Goal: Find specific page/section: Find specific page/section

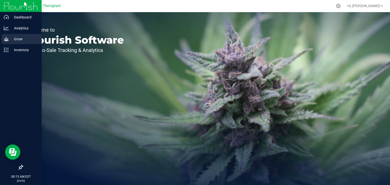
click at [12, 39] on p "Grow" at bounding box center [24, 39] width 30 height 6
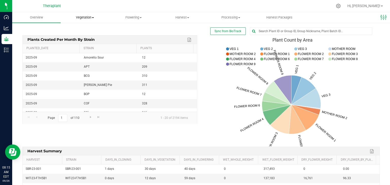
click at [81, 16] on span "Vegetation" at bounding box center [85, 17] width 48 height 5
click at [79, 42] on span "Mother groups" at bounding box center [80, 43] width 38 height 4
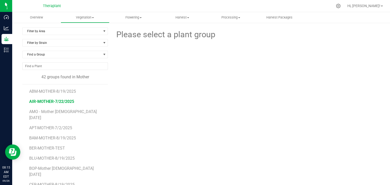
click at [50, 101] on span "AIR-MOTHER-7/22/2025" at bounding box center [51, 101] width 45 height 5
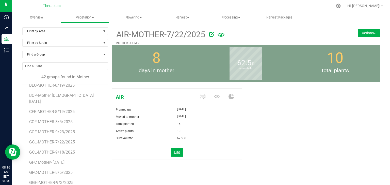
scroll to position [76, 0]
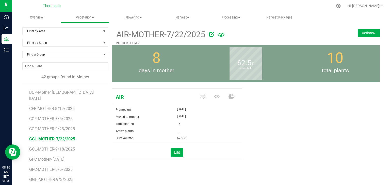
click at [68, 137] on span "GCL-MOTHER-7/22/2025" at bounding box center [52, 139] width 46 height 5
click at [59, 157] on span "GFC Mother- [DATE]" at bounding box center [47, 159] width 36 height 5
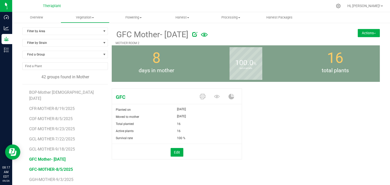
click at [63, 167] on span "GFC-MOTHER-8/5/2025" at bounding box center [51, 169] width 44 height 5
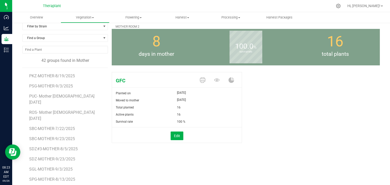
scroll to position [25, 0]
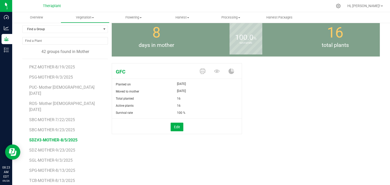
click at [53, 138] on span "SDZ#3-MOTHER-8/5/2025" at bounding box center [53, 140] width 48 height 5
click at [65, 118] on span "SBC-MOTHER-7/22/2025" at bounding box center [52, 120] width 46 height 5
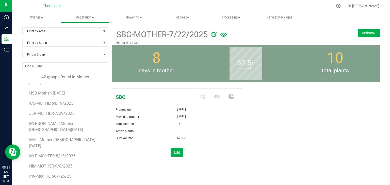
scroll to position [177, 0]
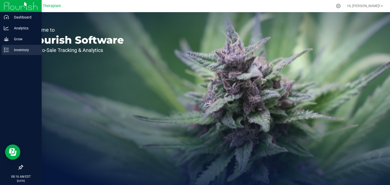
click at [2, 49] on div "Inventory" at bounding box center [22, 50] width 40 height 10
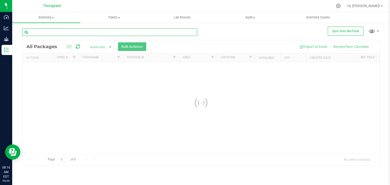
click at [79, 33] on input "text" at bounding box center [109, 32] width 175 height 8
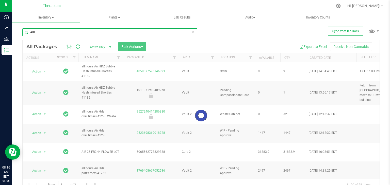
type input "AIR"
click at [211, 57] on div at bounding box center [201, 115] width 357 height 151
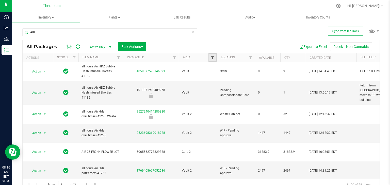
click at [213, 57] on span "Filter" at bounding box center [213, 58] width 4 height 4
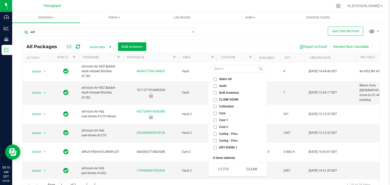
click at [223, 100] on span "CLONE ROOM" at bounding box center [228, 99] width 19 height 3
click at [217, 100] on input "CLONE ROOM" at bounding box center [215, 99] width 3 height 3
checkbox input "true"
click at [214, 170] on button "Filter" at bounding box center [224, 169] width 24 height 11
